Goal: Find specific fact: Find specific page/section

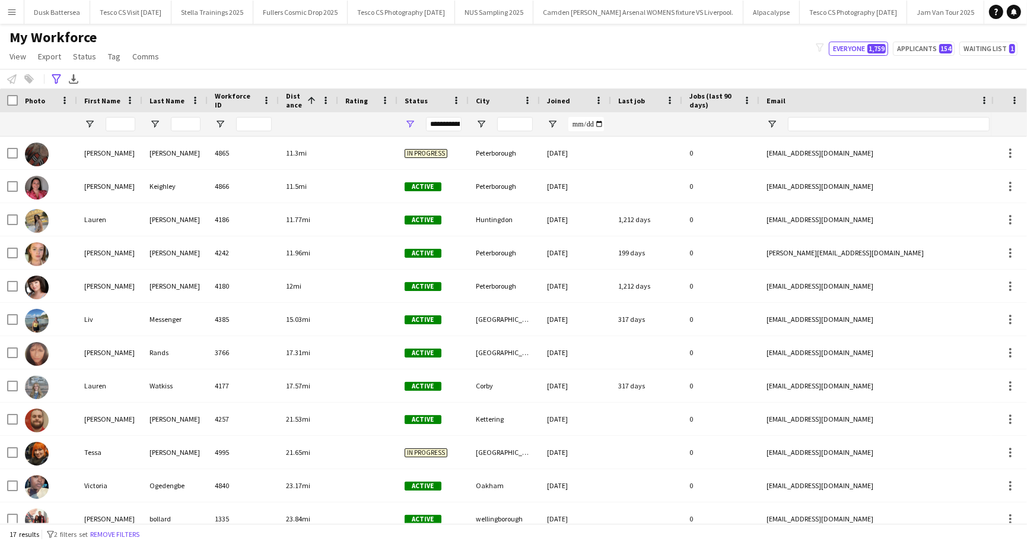
click at [9, 14] on app-icon "Menu" at bounding box center [11, 11] width 9 height 9
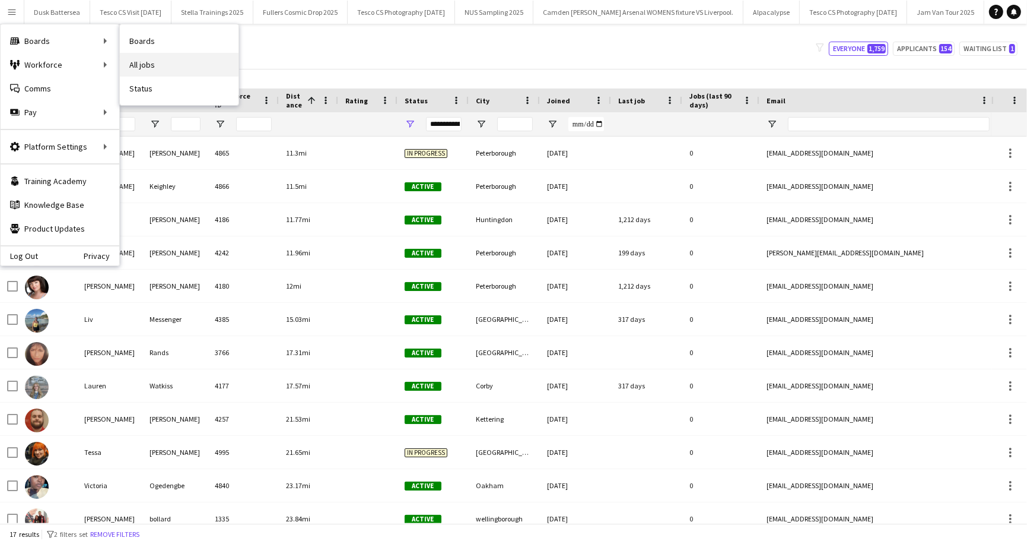
click at [144, 63] on link "All jobs" at bounding box center [179, 65] width 119 height 24
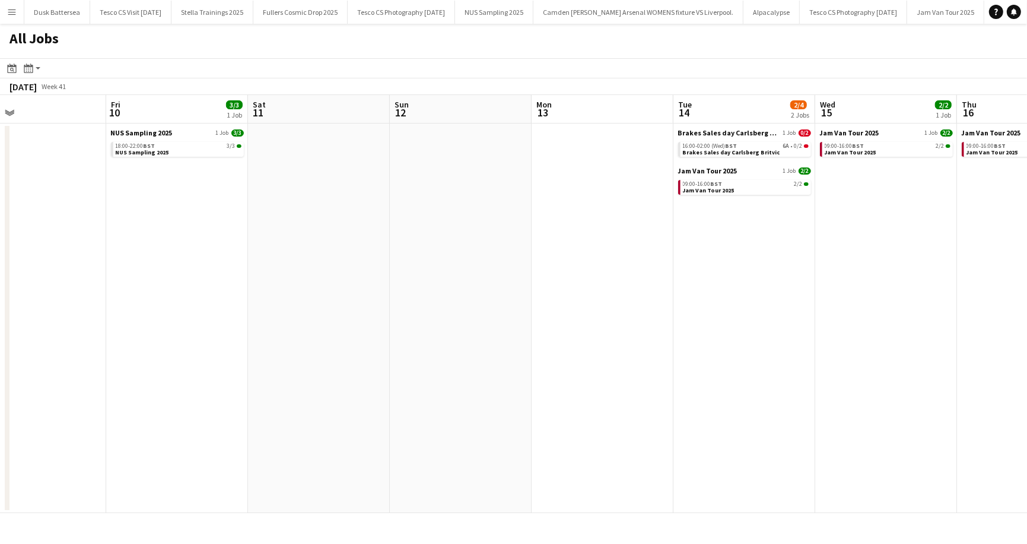
scroll to position [0, 267]
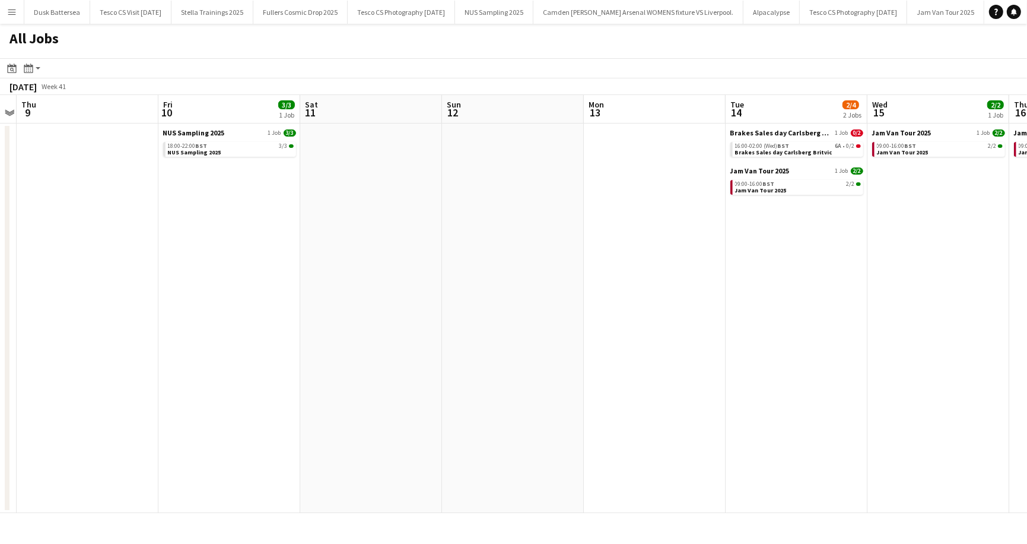
click at [9, 17] on button "Menu" at bounding box center [12, 12] width 24 height 24
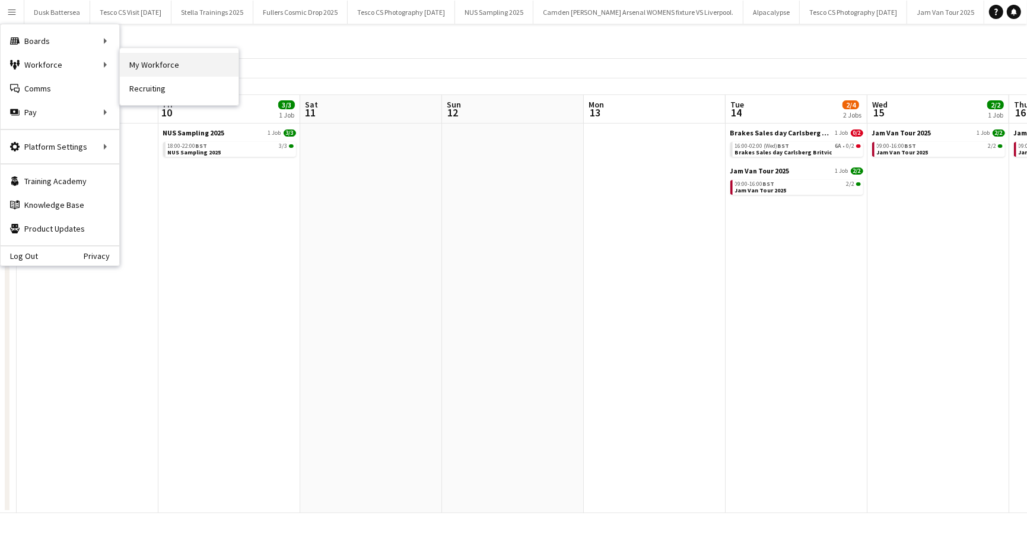
click at [177, 66] on link "My Workforce" at bounding box center [179, 65] width 119 height 24
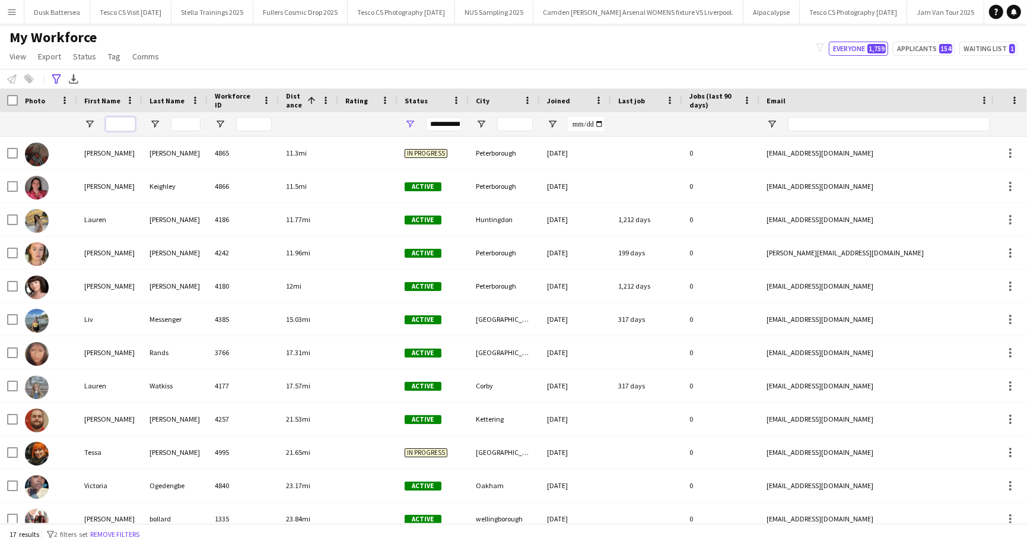
click at [123, 126] on input "First Name Filter Input" at bounding box center [121, 124] width 30 height 14
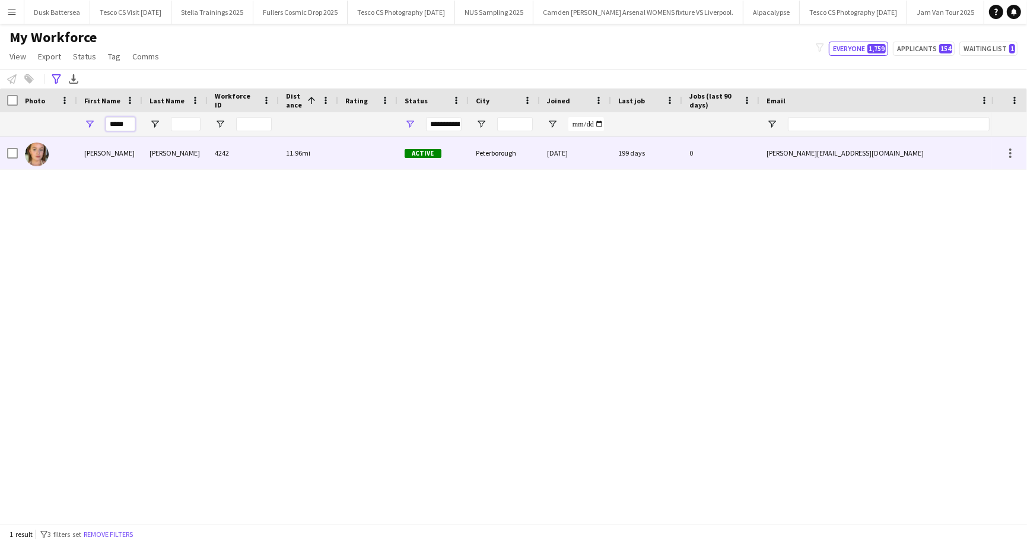
type input "*****"
click at [113, 152] on div "[PERSON_NAME]" at bounding box center [109, 152] width 65 height 33
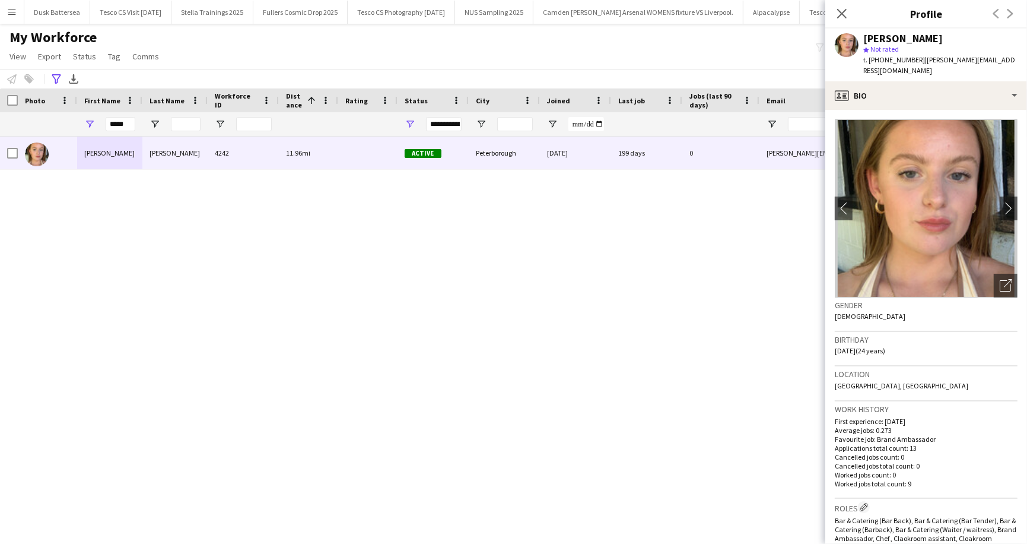
drag, startPoint x: 837, startPoint y: 375, endPoint x: 953, endPoint y: 374, distance: 116.3
click at [953, 374] on div "Location [GEOGRAPHIC_DATA], [GEOGRAPHIC_DATA]" at bounding box center [926, 383] width 183 height 34
copy span "[GEOGRAPHIC_DATA], [GEOGRAPHIC_DATA]"
drag, startPoint x: 128, startPoint y: 122, endPoint x: 104, endPoint y: 124, distance: 23.8
click at [104, 124] on div "*****" at bounding box center [109, 124] width 65 height 24
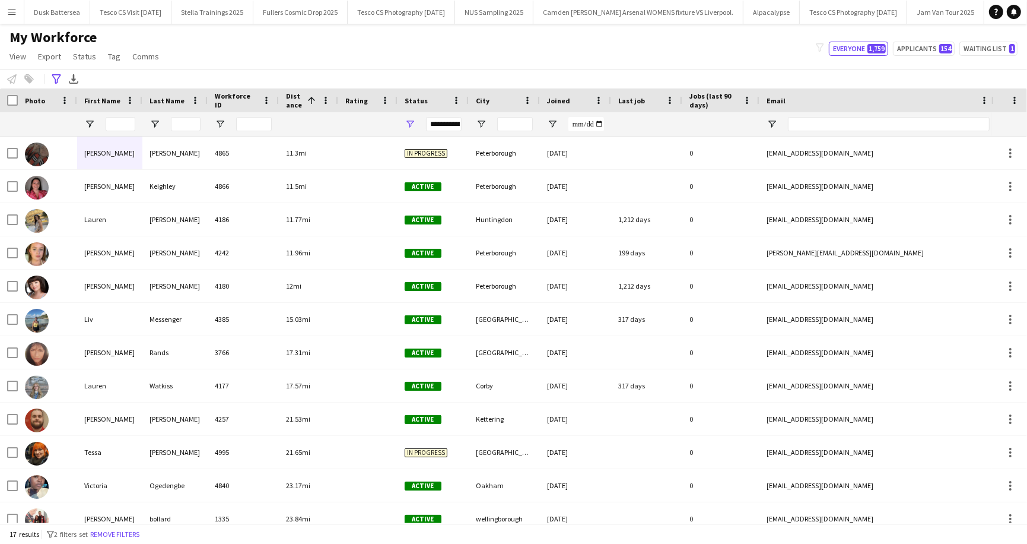
click at [247, 43] on div "My Workforce View Views Default view New view Update view Delete view Edit name…" at bounding box center [513, 48] width 1027 height 40
